Goal: Find specific page/section: Find specific page/section

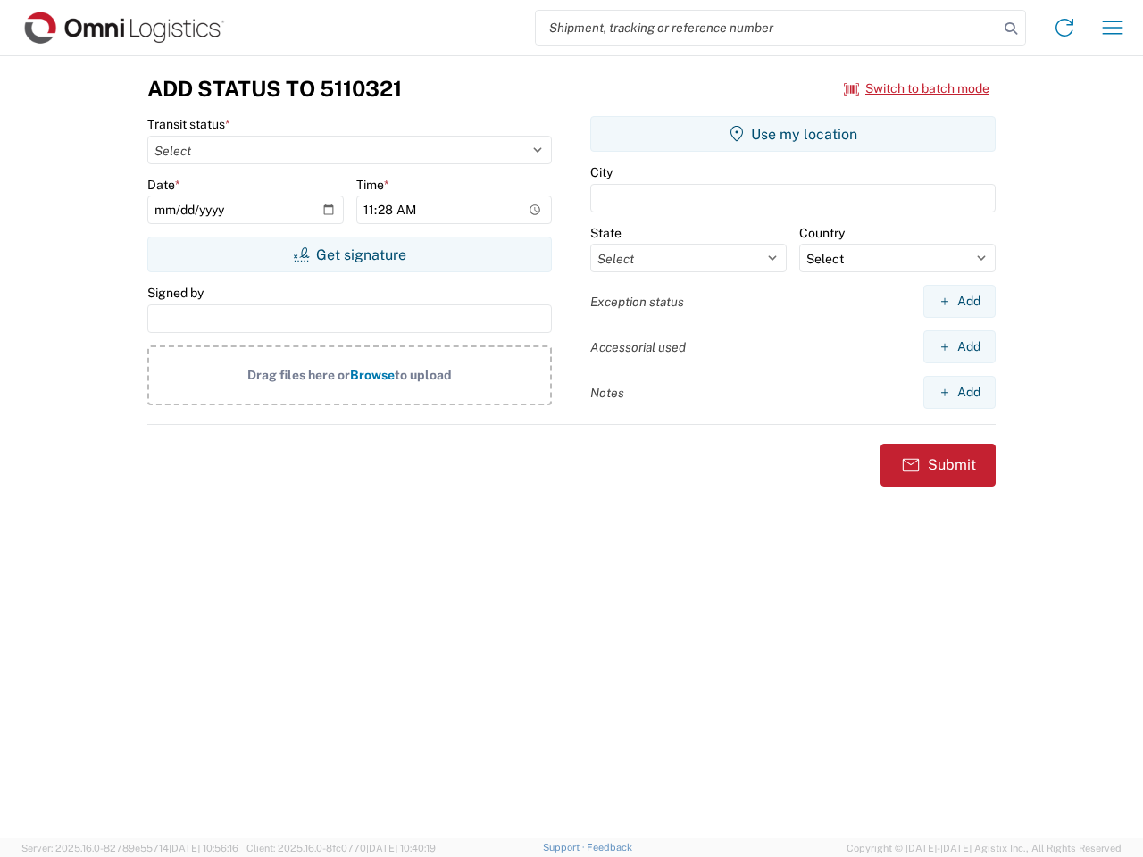
click at [767, 28] on input "search" at bounding box center [767, 28] width 463 height 34
click at [1011, 29] on icon at bounding box center [1010, 28] width 25 height 25
click at [1065, 28] on icon at bounding box center [1064, 27] width 29 height 29
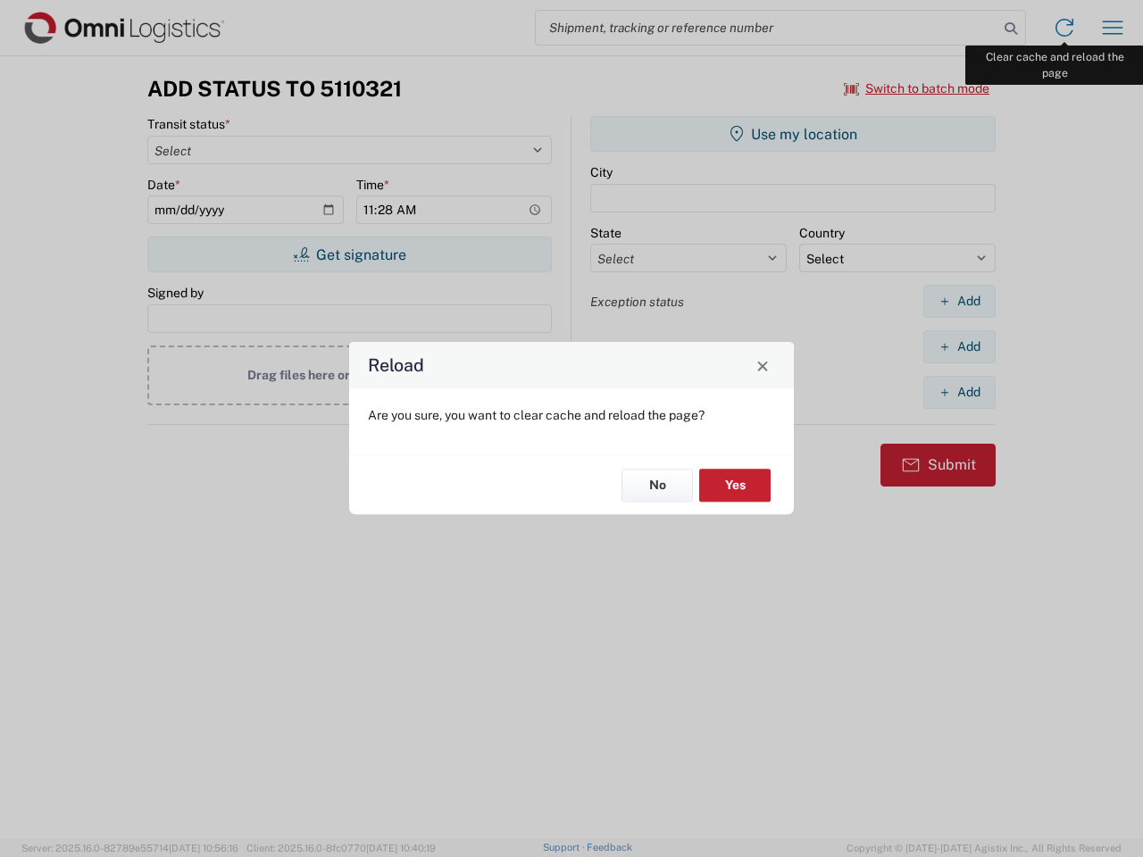
click at [1113, 28] on div "Reload Are you sure, you want to clear cache and reload the page? No Yes" at bounding box center [571, 428] width 1143 height 857
click at [917, 88] on div "Reload Are you sure, you want to clear cache and reload the page? No Yes" at bounding box center [571, 428] width 1143 height 857
click at [349, 255] on div "Reload Are you sure, you want to clear cache and reload the page? No Yes" at bounding box center [571, 428] width 1143 height 857
click at [793, 134] on div "Reload Are you sure, you want to clear cache and reload the page? No Yes" at bounding box center [571, 428] width 1143 height 857
click at [959, 301] on div "Reload Are you sure, you want to clear cache and reload the page? No Yes" at bounding box center [571, 428] width 1143 height 857
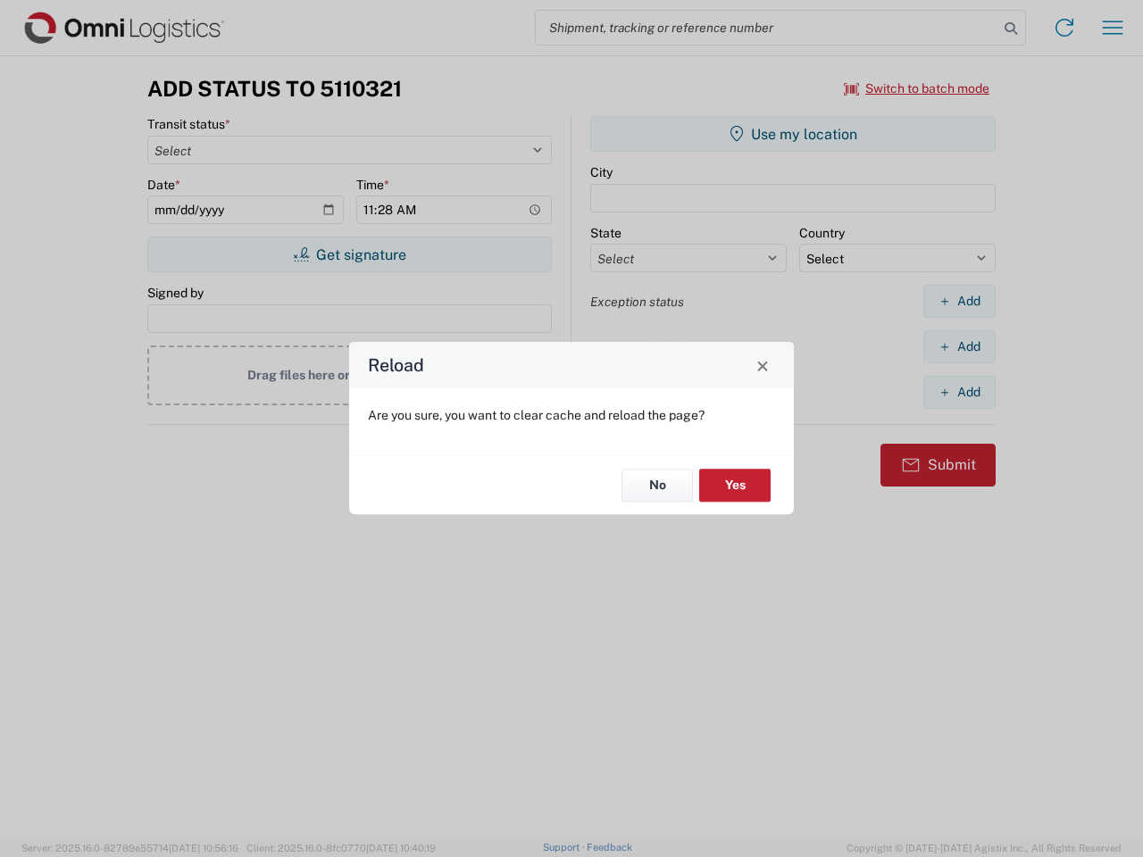
click at [959, 346] on div "Reload Are you sure, you want to clear cache and reload the page? No Yes" at bounding box center [571, 428] width 1143 height 857
click at [959, 392] on div "Reload Are you sure, you want to clear cache and reload the page? No Yes" at bounding box center [571, 428] width 1143 height 857
